Goal: Information Seeking & Learning: Check status

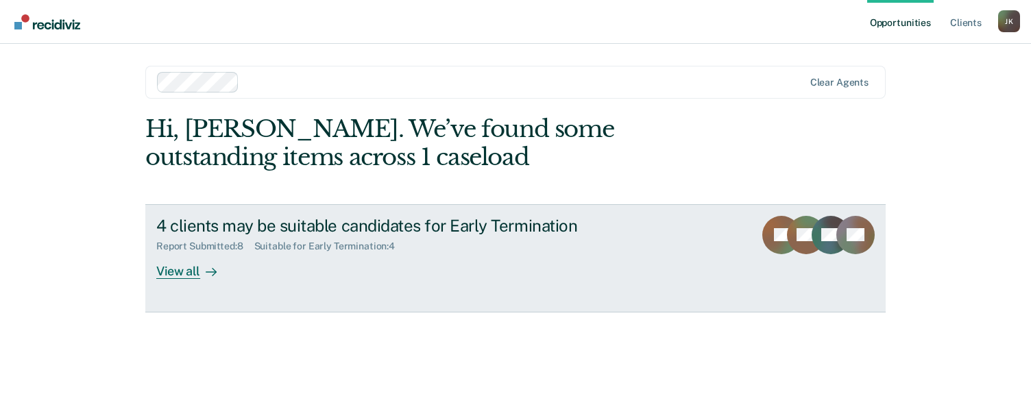
click at [179, 269] on div "View all" at bounding box center [194, 265] width 77 height 27
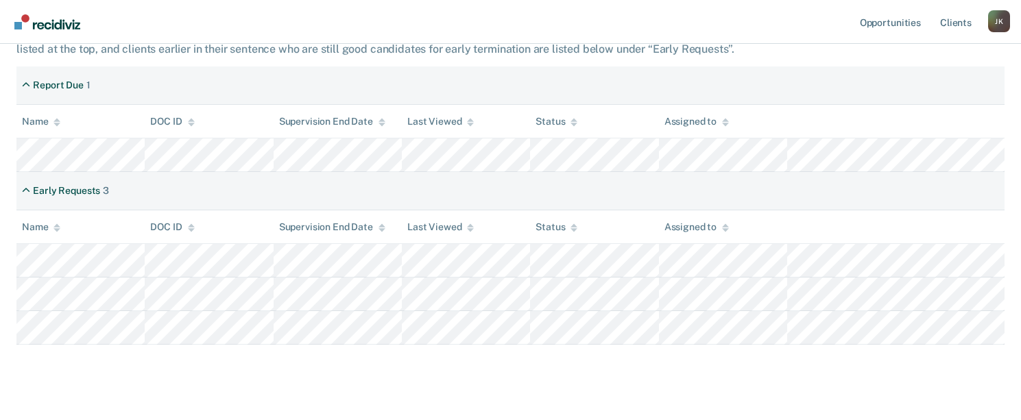
scroll to position [274, 0]
